Goal: Task Accomplishment & Management: Manage account settings

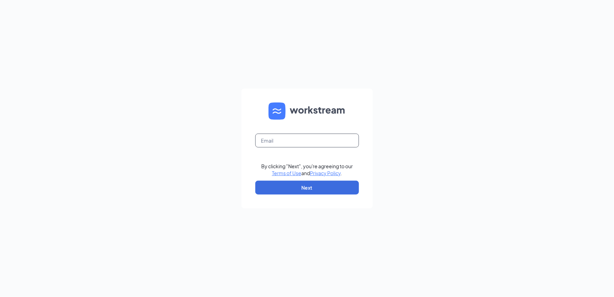
click at [277, 144] on input "text" at bounding box center [307, 140] width 104 height 14
type input "[EMAIL_ADDRESS][DOMAIN_NAME]"
click at [316, 184] on button "Next" at bounding box center [307, 187] width 104 height 14
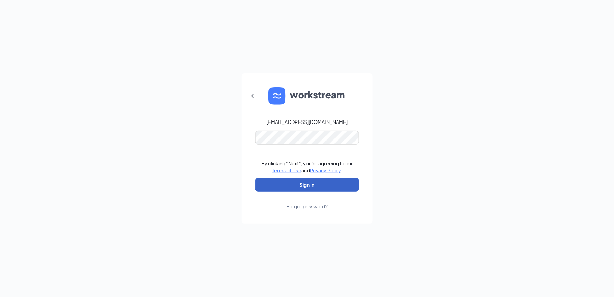
click at [312, 185] on button "Sign In" at bounding box center [307, 185] width 104 height 14
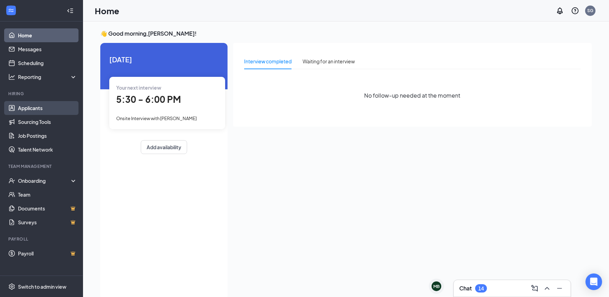
click at [27, 105] on link "Applicants" at bounding box center [47, 108] width 59 height 14
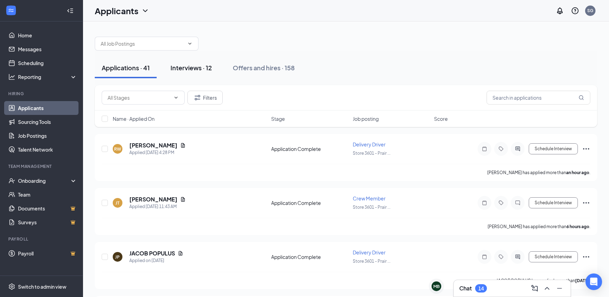
click at [191, 67] on div "Interviews · 12" at bounding box center [190, 67] width 41 height 9
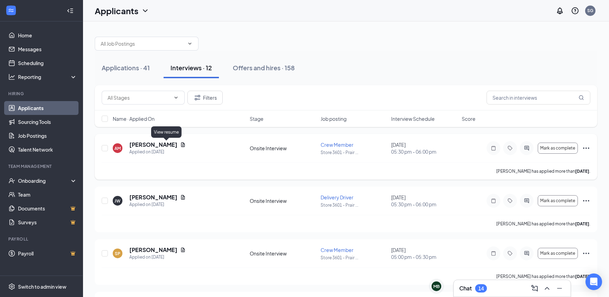
click at [181, 143] on icon "Document" at bounding box center [183, 144] width 4 height 4
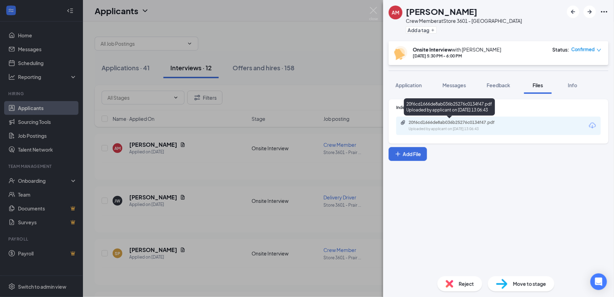
click at [458, 125] on div "20f6cd1666de8ab036b25276c0134f47.pdf" at bounding box center [457, 123] width 97 height 6
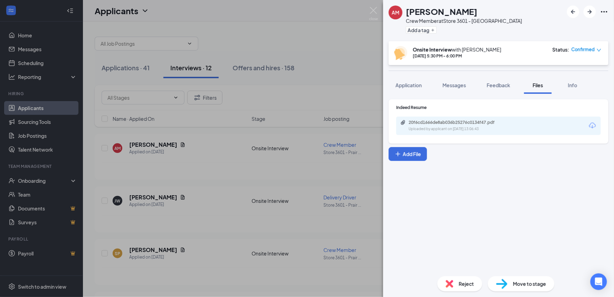
click at [531, 281] on span "Move to stage" at bounding box center [529, 284] width 33 height 8
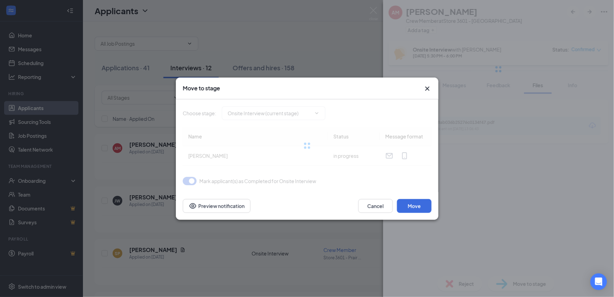
type input "CBC Decision (next stage)"
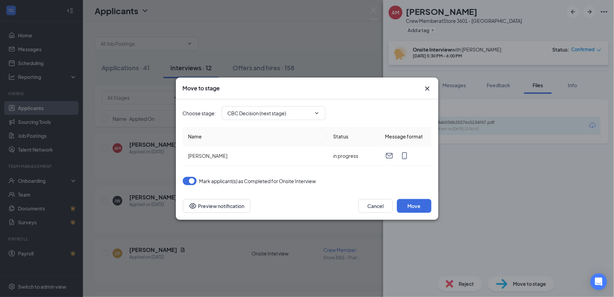
click at [426, 89] on icon "Cross" at bounding box center [427, 88] width 8 height 8
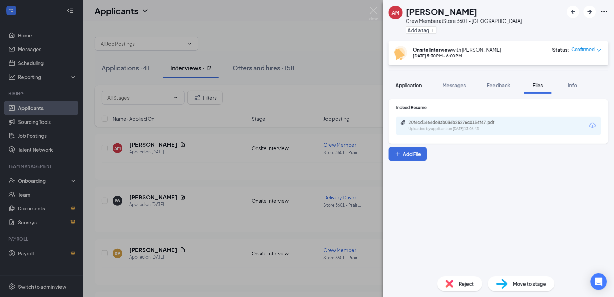
click at [408, 83] on span "Application" at bounding box center [409, 85] width 26 height 6
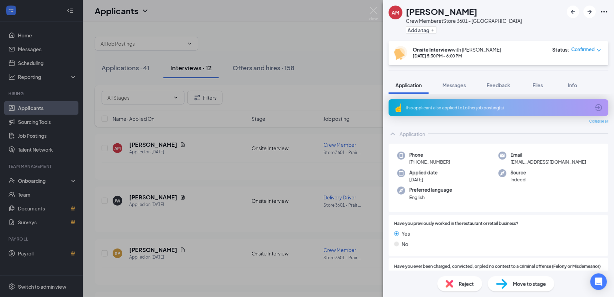
click at [267, 158] on div "AM [PERSON_NAME] Crew Member at Store 3601 - [GEOGRAPHIC_DATA] Add a tag Onsite…" at bounding box center [307, 148] width 614 height 297
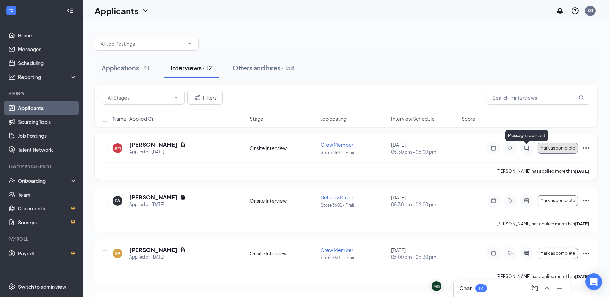
click at [547, 147] on span "Mark as complete" at bounding box center [557, 148] width 35 height 5
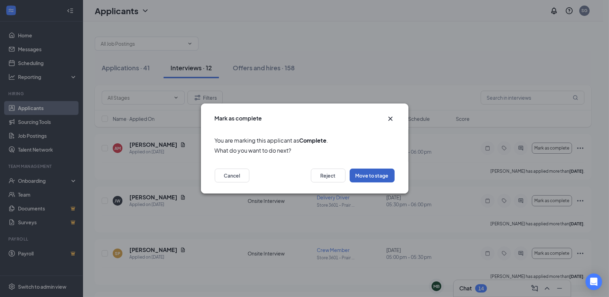
click at [361, 173] on button "Move to stage" at bounding box center [371, 175] width 45 height 14
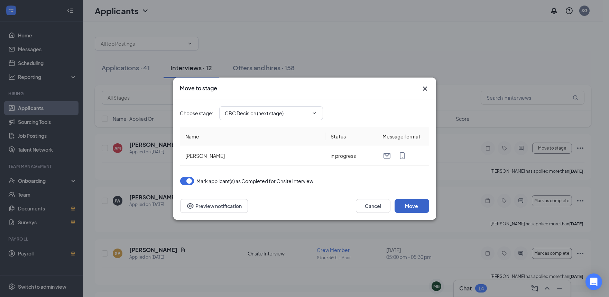
click at [421, 207] on button "Move" at bounding box center [411, 206] width 35 height 14
